Goal: Transaction & Acquisition: Book appointment/travel/reservation

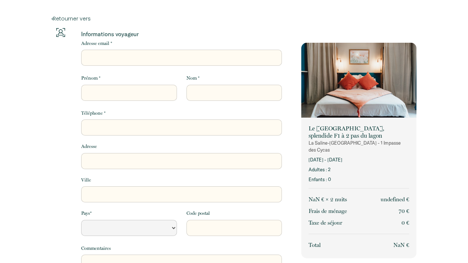
select select "Default select example"
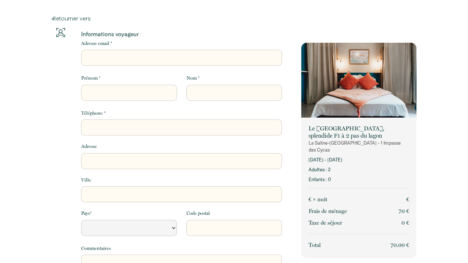
select select "Default select example"
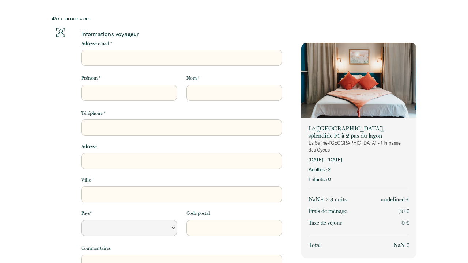
select select "Default select example"
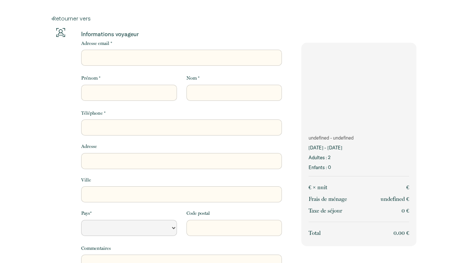
select select "Default select example"
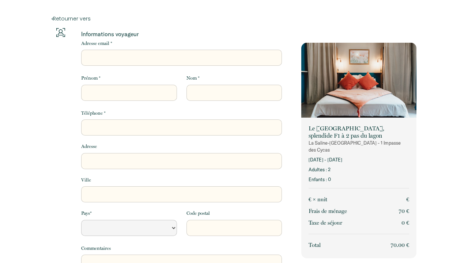
select select "Default select example"
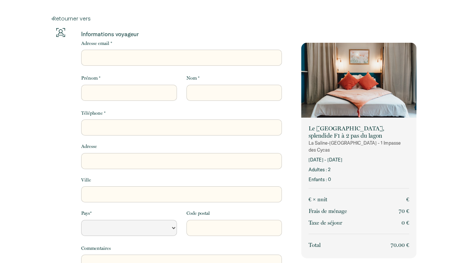
select select "Default select example"
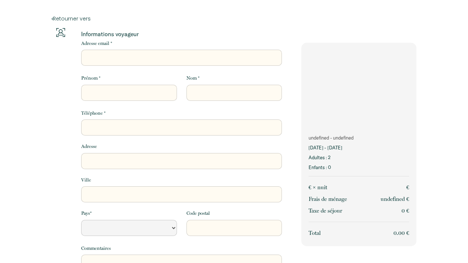
select select "Default select example"
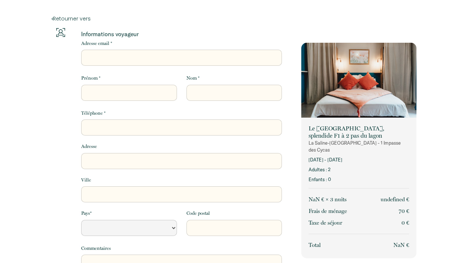
select select "Default select example"
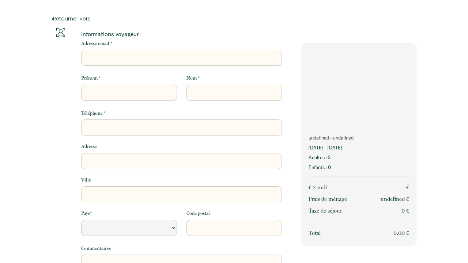
select select "Default select example"
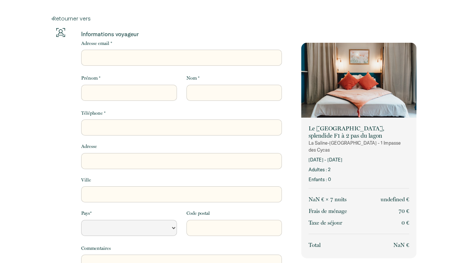
select select "Default select example"
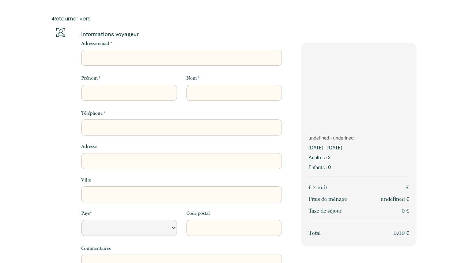
select select "Default select example"
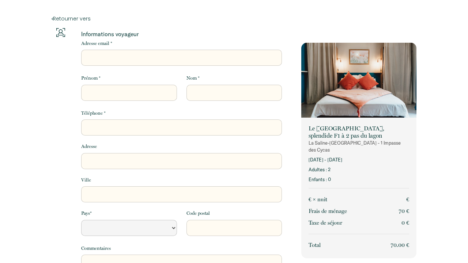
select select "Default select example"
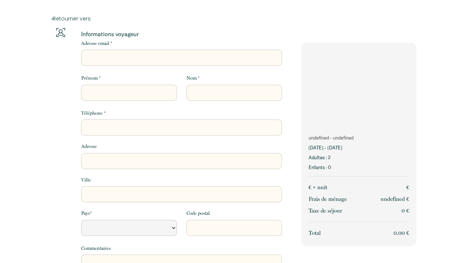
select select "Default select example"
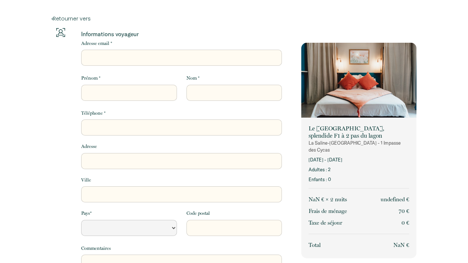
select select "Default select example"
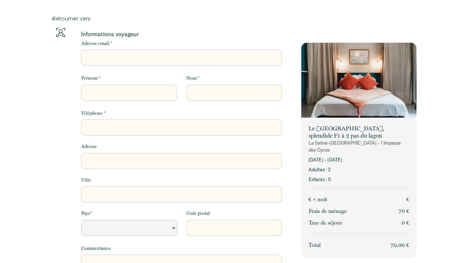
select select "Default select example"
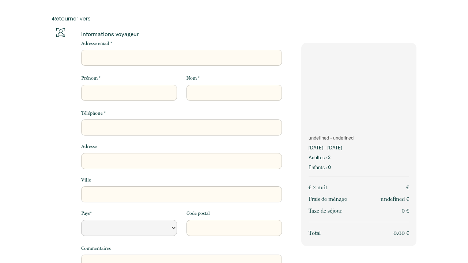
select select "Default select example"
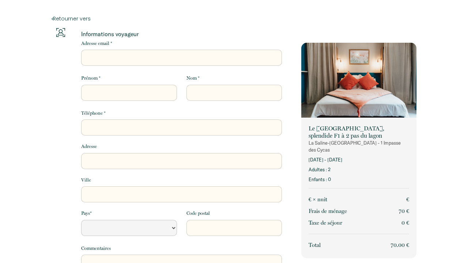
select select "Default select example"
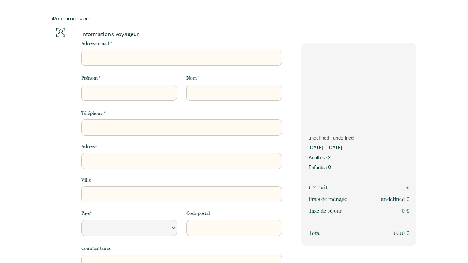
select select "Default select example"
